Goal: Transaction & Acquisition: Obtain resource

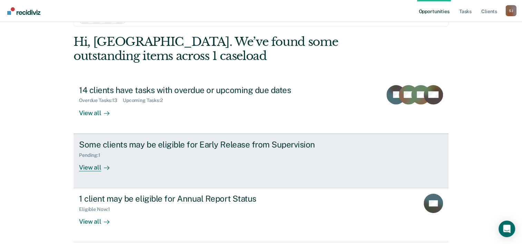
scroll to position [49, 0]
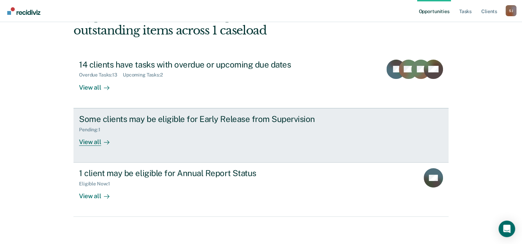
click at [95, 144] on div "View all" at bounding box center [98, 139] width 39 height 13
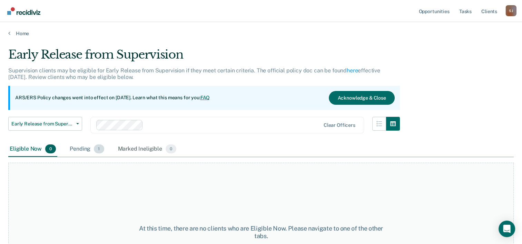
click at [89, 149] on div "Pending 1" at bounding box center [86, 149] width 37 height 15
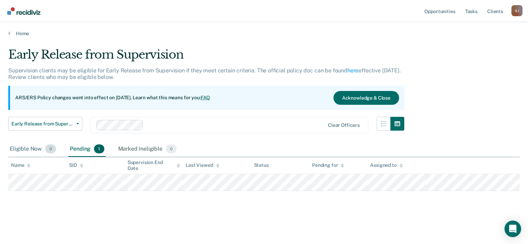
click at [26, 148] on div "Eligible Now 0" at bounding box center [32, 149] width 49 height 15
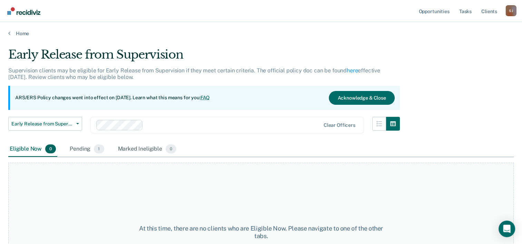
click at [17, 37] on main "Early Release from Supervision Supervision clients may be eligible for Early Re…" at bounding box center [261, 140] width 522 height 206
click at [20, 32] on link "Home" at bounding box center [261, 33] width 506 height 6
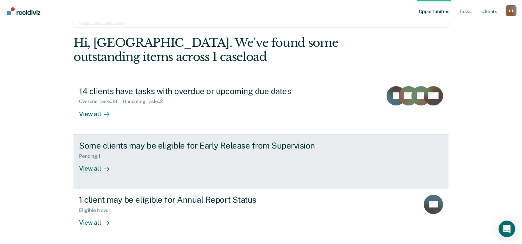
scroll to position [49, 0]
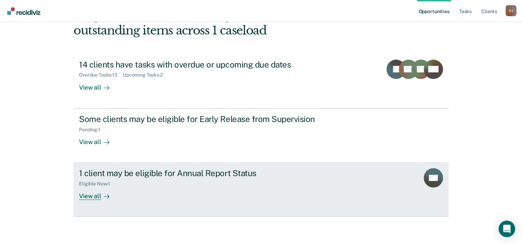
click at [93, 199] on div "View all" at bounding box center [98, 193] width 39 height 13
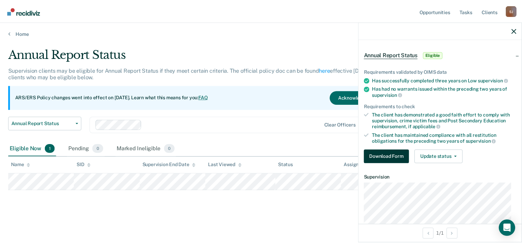
scroll to position [2, 0]
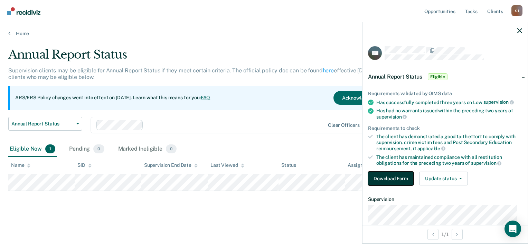
click at [390, 178] on button "Download Form" at bounding box center [391, 179] width 46 height 14
